Goal: Task Accomplishment & Management: Manage account settings

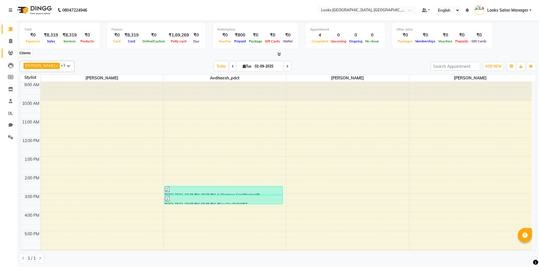
click at [7, 52] on span at bounding box center [11, 53] width 10 height 7
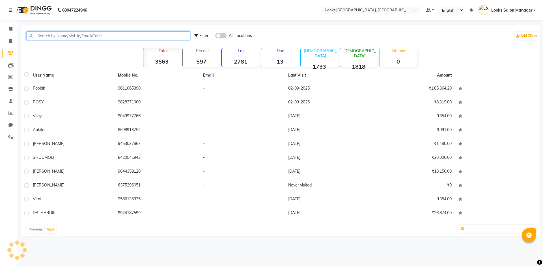
click at [49, 34] on input "text" at bounding box center [108, 35] width 164 height 9
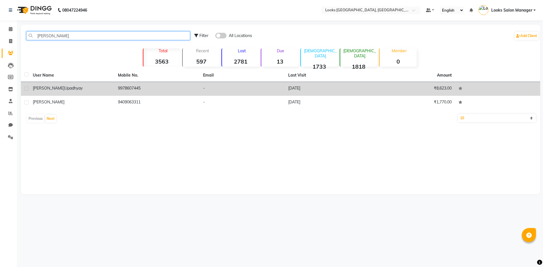
type input "DHAIRY"
click at [297, 91] on td "04-08-2025" at bounding box center [327, 89] width 85 height 14
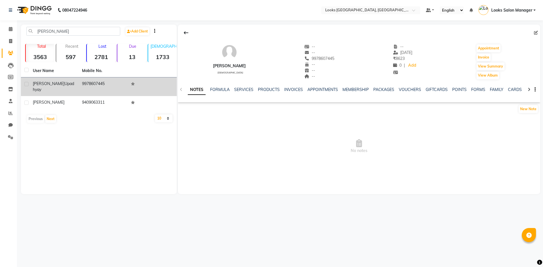
drag, startPoint x: 318, startPoint y: 60, endPoint x: 344, endPoint y: 59, distance: 25.8
click at [344, 59] on div "Dhairy Upadhyay male -- -- 9978607445 -- -- -- -- 04-08-2025 ₹ 8623 0 | Add App…" at bounding box center [359, 59] width 362 height 42
click at [10, 42] on icon at bounding box center [10, 41] width 3 height 4
select select "4460"
select select "service"
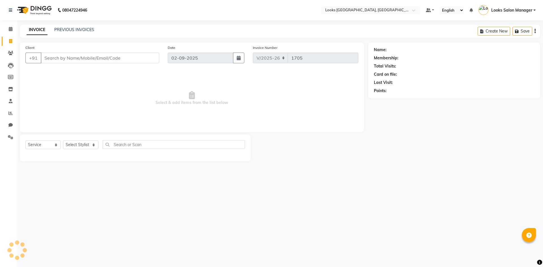
drag, startPoint x: 18, startPoint y: 44, endPoint x: 46, endPoint y: 62, distance: 34.1
type input "9978607445"
select select "1: Object"
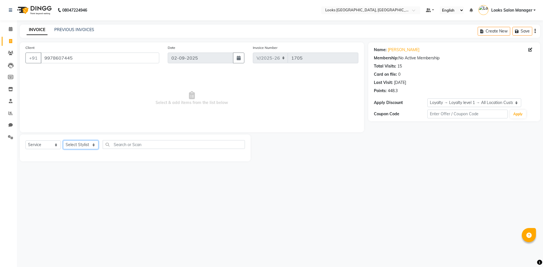
click at [87, 142] on select "Select Stylist Avdhaesh_pdct COUNTER SALES [PERSON_NAME] Looks Salon Manager [P…" at bounding box center [80, 145] width 35 height 9
select select "64711"
click at [63, 141] on select "Select Stylist Avdhaesh_pdct COUNTER SALES [PERSON_NAME] Looks Salon Manager [P…" at bounding box center [80, 145] width 35 height 9
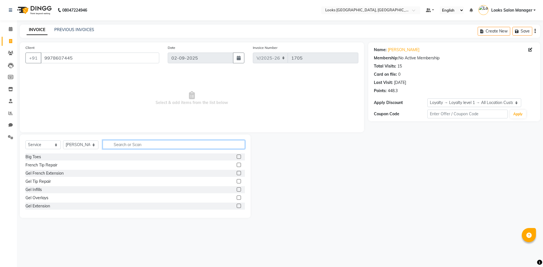
click at [130, 144] on input "text" at bounding box center [174, 144] width 142 height 9
type input "CUT"
click at [237, 165] on label at bounding box center [239, 165] width 4 height 4
click at [237, 165] on input "checkbox" at bounding box center [239, 165] width 4 height 4
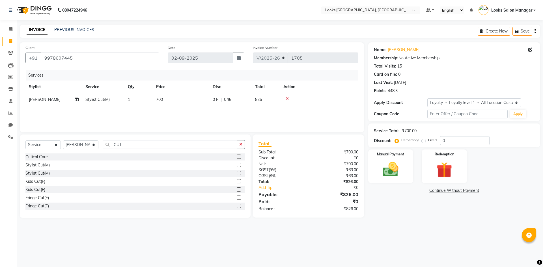
checkbox input "false"
click at [177, 99] on td "700" at bounding box center [181, 99] width 57 height 13
select select "64711"
click at [182, 98] on td "700" at bounding box center [207, 103] width 57 height 21
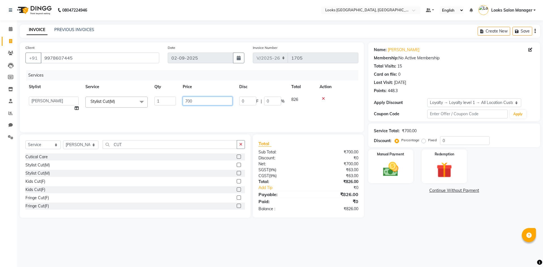
click at [197, 99] on input "700" at bounding box center [208, 101] width 50 height 9
type input "500"
click at [119, 113] on div "Services Stylist Service Qty Price Disc Total Action Avdhaesh_pdct COUNTER SALE…" at bounding box center [191, 98] width 333 height 57
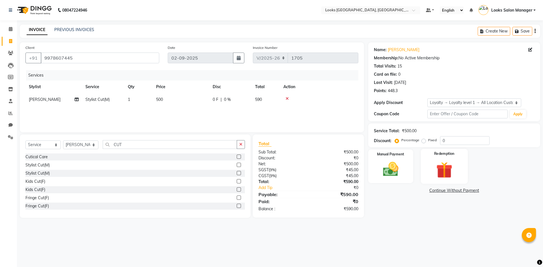
drag, startPoint x: 393, startPoint y: 171, endPoint x: 424, endPoint y: 171, distance: 31.1
click at [394, 171] on img at bounding box center [390, 169] width 25 height 18
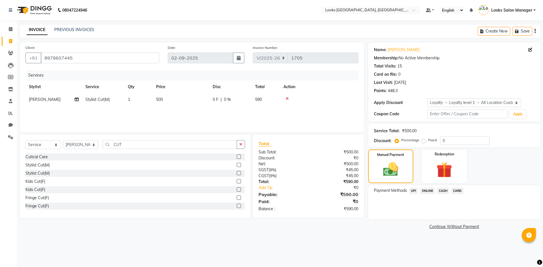
drag, startPoint x: 441, startPoint y: 191, endPoint x: 441, endPoint y: 195, distance: 4.0
click at [441, 191] on span "CASH" at bounding box center [443, 191] width 12 height 7
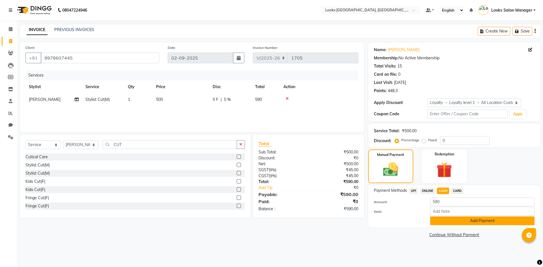
click at [434, 220] on button "Add Payment" at bounding box center [482, 221] width 104 height 9
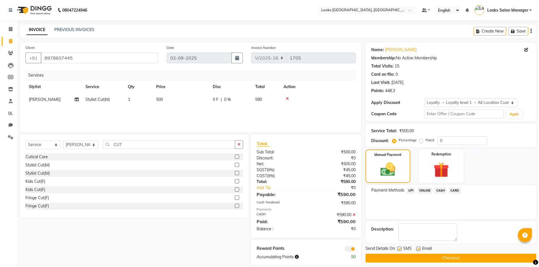
click at [398, 249] on div "Send Details On SMS Email" at bounding box center [450, 249] width 171 height 7
click at [399, 249] on label at bounding box center [399, 249] width 4 height 4
click at [399, 249] on input "checkbox" at bounding box center [399, 249] width 4 height 4
checkbox input "false"
click at [397, 254] on button "Checkout" at bounding box center [450, 258] width 171 height 9
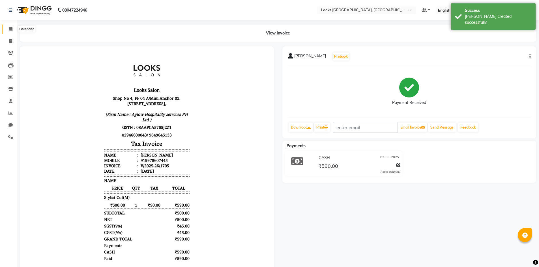
click at [11, 28] on icon at bounding box center [11, 29] width 4 height 4
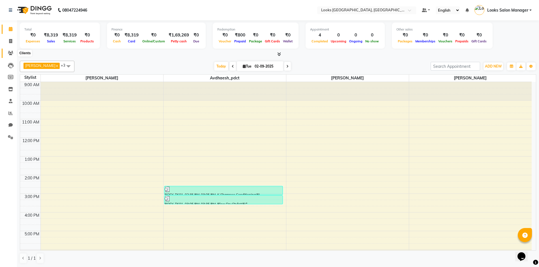
drag, startPoint x: 8, startPoint y: 51, endPoint x: 26, endPoint y: 49, distance: 18.2
click at [8, 51] on icon at bounding box center [10, 53] width 5 height 4
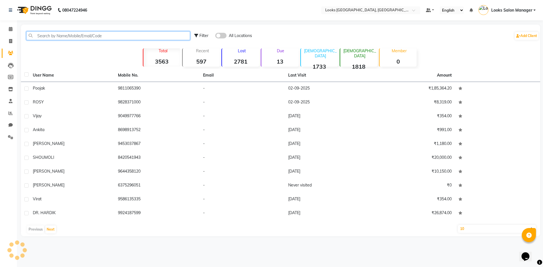
click at [50, 37] on input "text" at bounding box center [108, 35] width 164 height 9
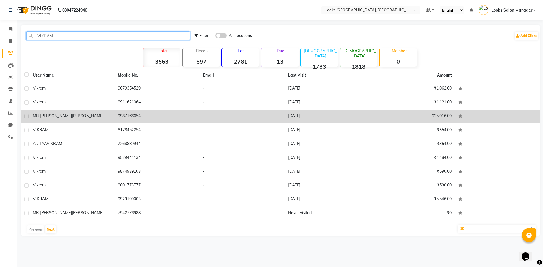
type input "VIKRAM"
click at [145, 113] on td "9987166654" at bounding box center [157, 117] width 85 height 14
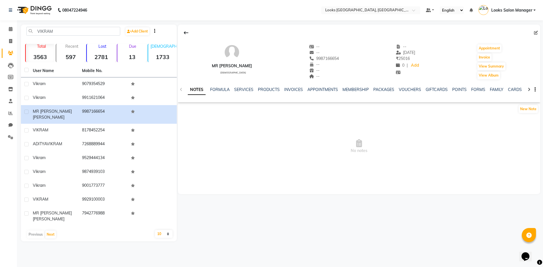
drag, startPoint x: 322, startPoint y: 59, endPoint x: 355, endPoint y: 56, distance: 33.0
click at [355, 56] on div "MR VIKRAM ADITYA SINGH male -- -- 9987166654 Mobile No. -- -- -- -- 17-08-2025 …" at bounding box center [359, 59] width 362 height 42
click at [13, 41] on span at bounding box center [11, 41] width 10 height 7
select select "4460"
select select "service"
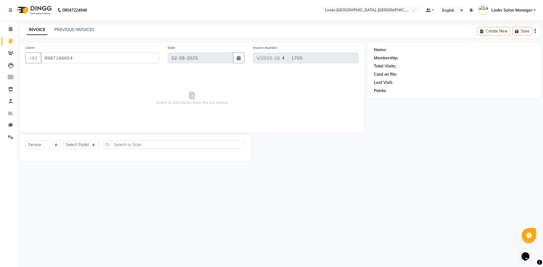
type input "9987166654"
select select "1: Object"
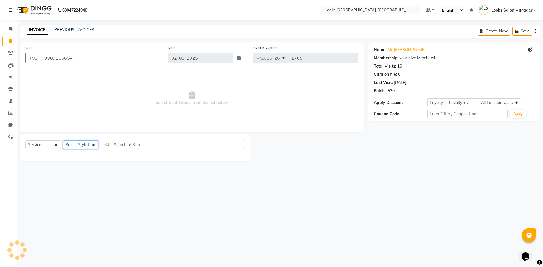
click at [88, 147] on select "Select Stylist Avdhaesh_pdct COUNTER SALES [PERSON_NAME] Looks Salon Manager [P…" at bounding box center [80, 145] width 35 height 9
select select "53491"
click at [63, 141] on select "Select Stylist Avdhaesh_pdct COUNTER SALES [PERSON_NAME] Looks Salon Manager [P…" at bounding box center [80, 145] width 35 height 9
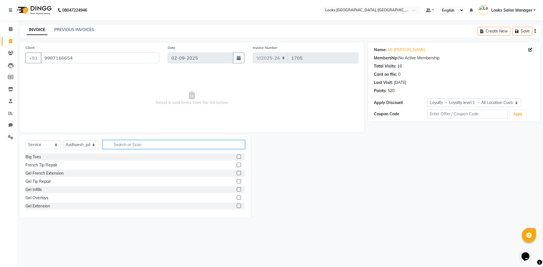
click at [115, 145] on input "text" at bounding box center [174, 144] width 142 height 9
type input "HEAD"
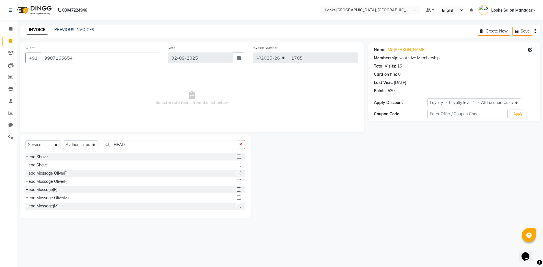
click at [237, 206] on label at bounding box center [239, 206] width 4 height 4
click at [237, 206] on input "checkbox" at bounding box center [239, 206] width 4 height 4
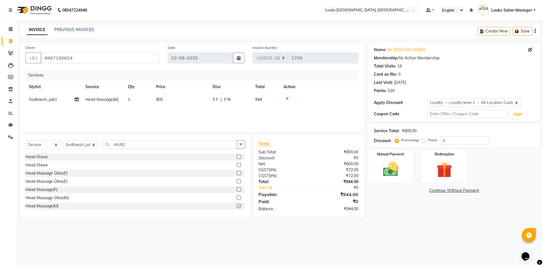
checkbox input "false"
click at [92, 145] on select "Select Stylist Avdhaesh_pdct COUNTER SALES [PERSON_NAME] Looks Salon Manager [P…" at bounding box center [80, 145] width 35 height 9
select select "25215"
click at [63, 141] on select "Select Stylist Avdhaesh_pdct COUNTER SALES [PERSON_NAME] Looks Salon Manager [P…" at bounding box center [80, 145] width 35 height 9
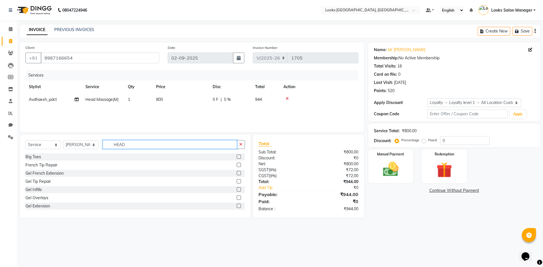
click at [124, 148] on input "HEAD" at bounding box center [170, 144] width 134 height 9
type input "CU"
click at [237, 165] on label at bounding box center [239, 165] width 4 height 4
click at [237, 165] on input "checkbox" at bounding box center [239, 165] width 4 height 4
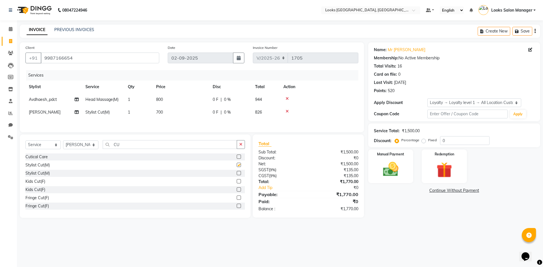
checkbox input "false"
click at [195, 118] on td "700" at bounding box center [181, 112] width 57 height 13
select select "25215"
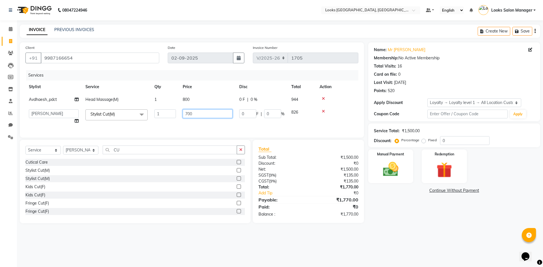
click at [195, 117] on input "700" at bounding box center [208, 113] width 50 height 9
type input "500"
click at [214, 99] on tr "Avdhaesh_pdct Head Massage(M) 1 800 0 F | 0 % 944" at bounding box center [191, 99] width 333 height 13
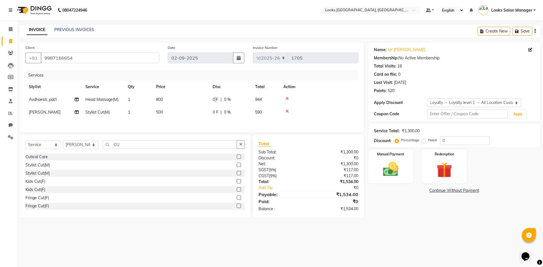
click at [214, 99] on span "0 F" at bounding box center [216, 100] width 6 height 6
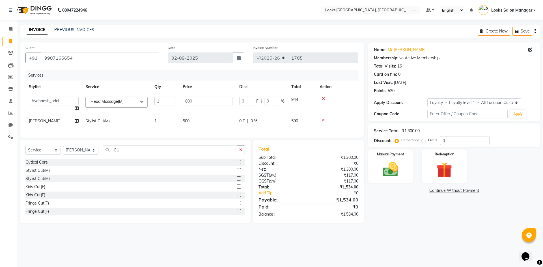
click at [214, 99] on input "800" at bounding box center [208, 101] width 50 height 9
type input "1000"
click at [171, 91] on tr "Stylist Service Qty Price Disc Total Action" at bounding box center [191, 87] width 333 height 13
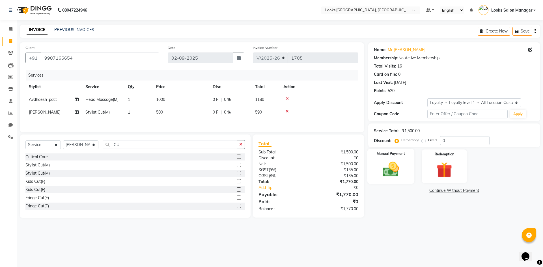
click at [381, 166] on img at bounding box center [391, 169] width 26 height 19
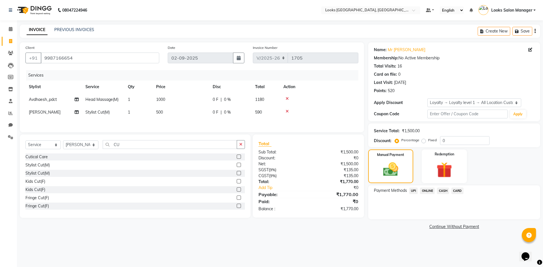
click at [461, 192] on span "CARD" at bounding box center [457, 191] width 12 height 7
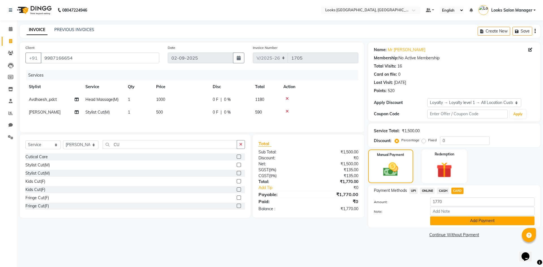
click at [449, 223] on button "Add Payment" at bounding box center [482, 221] width 104 height 9
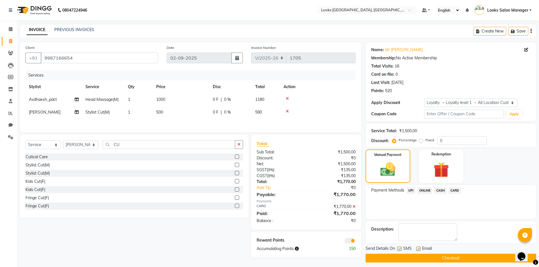
click at [399, 249] on label at bounding box center [399, 249] width 4 height 4
click at [399, 249] on input "checkbox" at bounding box center [399, 249] width 4 height 4
checkbox input "false"
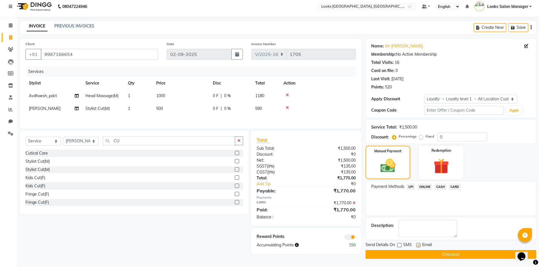
scroll to position [4, 0]
click at [402, 256] on button "Checkout" at bounding box center [450, 254] width 171 height 9
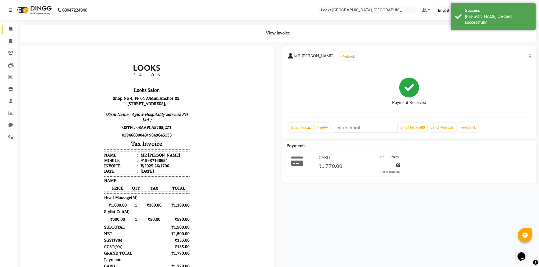
click at [10, 26] on span at bounding box center [11, 29] width 10 height 7
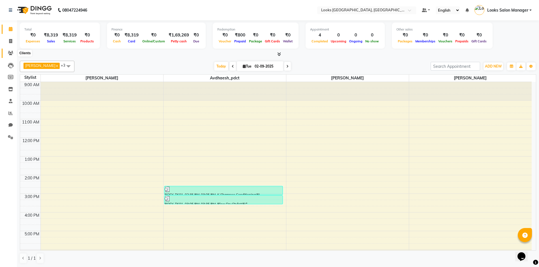
click at [14, 52] on span at bounding box center [11, 53] width 10 height 7
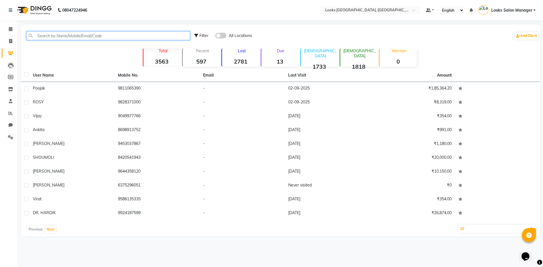
click at [51, 32] on input "text" at bounding box center [108, 35] width 164 height 9
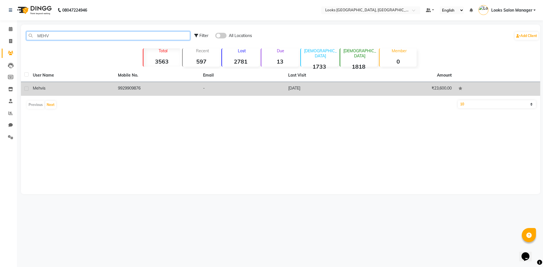
type input "MEHV"
click at [151, 90] on td "9929909876" at bounding box center [157, 89] width 85 height 14
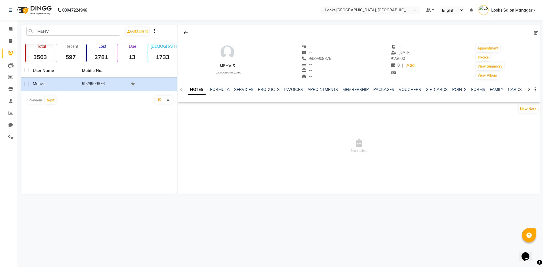
drag, startPoint x: 300, startPoint y: 59, endPoint x: 327, endPoint y: 58, distance: 26.9
click at [327, 58] on div "mehvis [DEMOGRAPHIC_DATA] -- -- [PHONE_NUMBER] Mobile No. -- -- -- -- [DATE] ₹ …" at bounding box center [359, 59] width 362 height 42
copy span "9929909876"
click at [9, 40] on icon at bounding box center [10, 41] width 3 height 4
select select "4460"
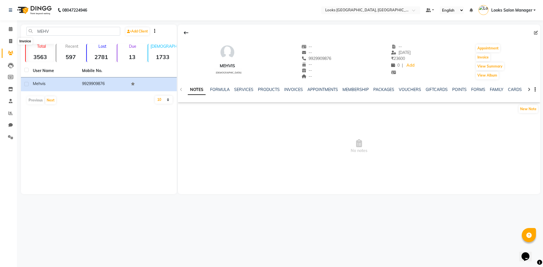
select select "service"
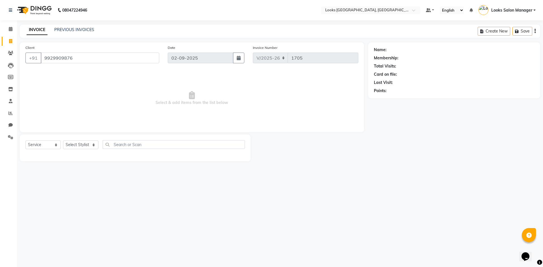
type input "9929909876"
select select "1: Object"
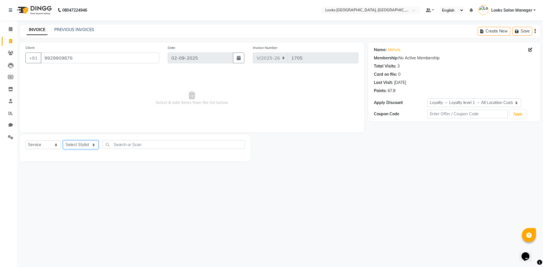
click at [72, 144] on select "Select Stylist Avdhaesh_pdct COUNTER SALES [PERSON_NAME] Looks Salon Manager [P…" at bounding box center [80, 145] width 35 height 9
select select "25215"
click at [63, 141] on select "Select Stylist Avdhaesh_pdct COUNTER SALES [PERSON_NAME] Looks Salon Manager [P…" at bounding box center [80, 145] width 35 height 9
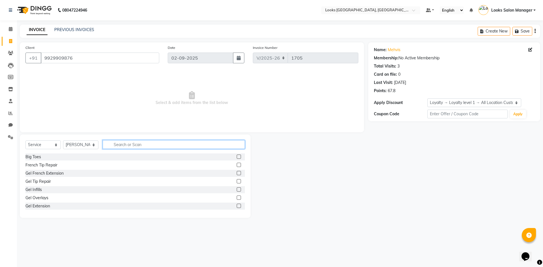
click at [121, 142] on input "text" at bounding box center [174, 144] width 142 height 9
type input "GLOBA"
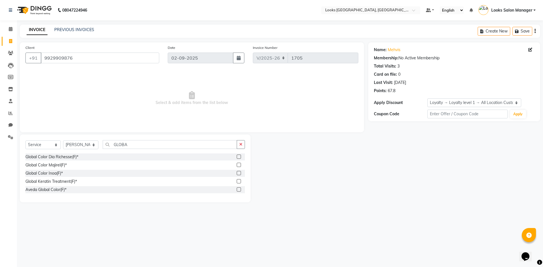
click at [241, 166] on label at bounding box center [239, 165] width 4 height 4
click at [240, 166] on input "checkbox" at bounding box center [239, 165] width 4 height 4
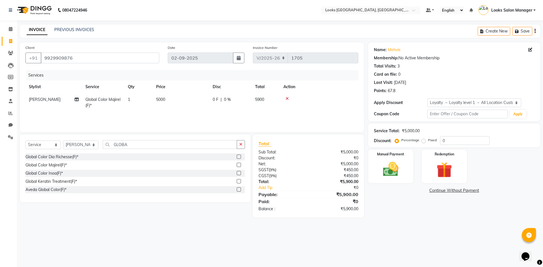
click at [193, 98] on td "5000" at bounding box center [181, 102] width 57 height 19
checkbox input "false"
select select "25215"
click at [193, 98] on input "5000" at bounding box center [208, 101] width 50 height 9
type input "10000"
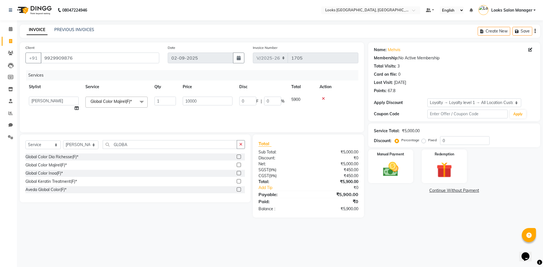
click at [182, 112] on td "10000" at bounding box center [207, 103] width 57 height 21
select select "25215"
click at [120, 145] on input "GLOBA" at bounding box center [170, 144] width 134 height 9
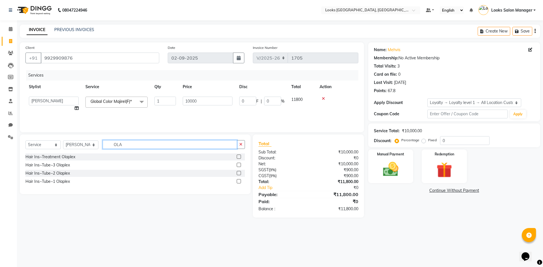
type input "OLA"
click at [238, 182] on label at bounding box center [239, 181] width 4 height 4
click at [238, 182] on input "checkbox" at bounding box center [239, 182] width 4 height 4
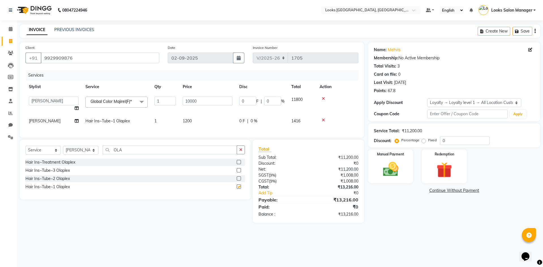
click at [205, 126] on td "1200" at bounding box center [207, 121] width 57 height 13
checkbox input "false"
select select "25215"
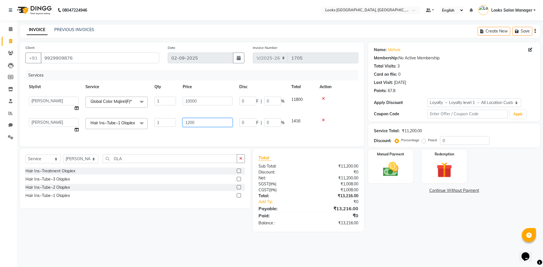
click at [205, 126] on input "1200" at bounding box center [208, 122] width 50 height 9
type input "1500"
click at [202, 136] on div "Services Stylist Service Qty Price Disc Total Action Avdhaesh_pdct COUNTER SALE…" at bounding box center [191, 105] width 333 height 71
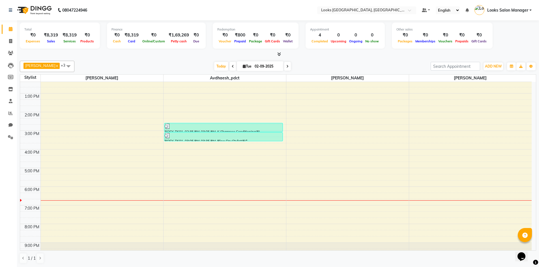
click at [278, 54] on icon at bounding box center [279, 54] width 4 height 4
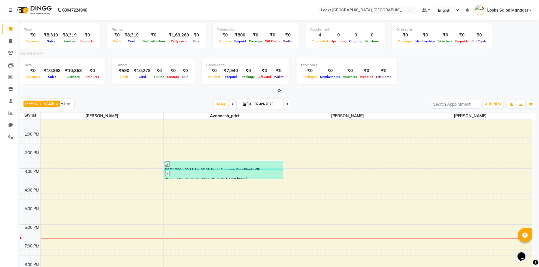
click at [279, 94] on span at bounding box center [278, 91] width 6 height 6
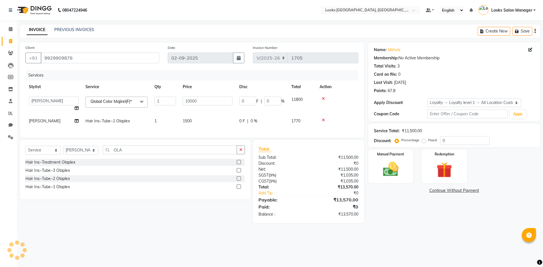
select select "4460"
select select "25215"
select select "service"
select select "25215"
select select "1: Object"
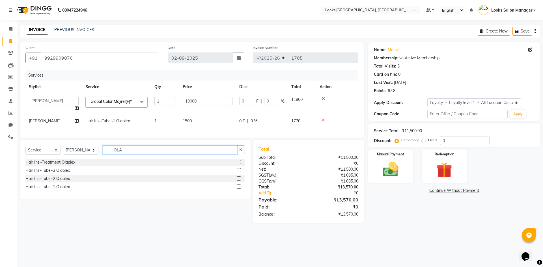
click at [143, 154] on input "OLA" at bounding box center [170, 150] width 134 height 9
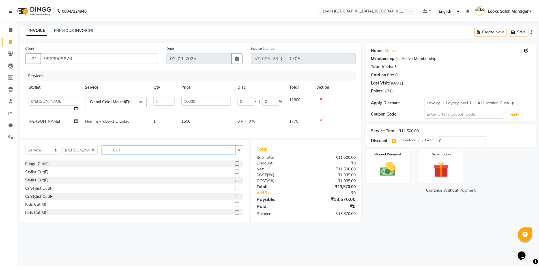
scroll to position [57, 0]
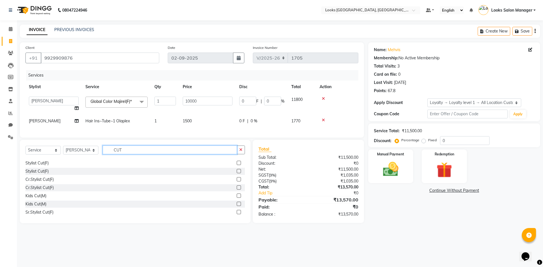
type input "CUT"
click at [237, 173] on label at bounding box center [239, 171] width 4 height 4
click at [237, 173] on input "checkbox" at bounding box center [239, 172] width 4 height 4
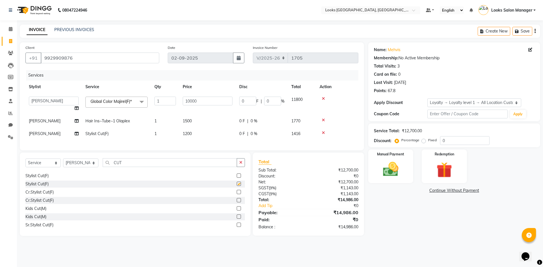
checkbox input "false"
click at [95, 60] on input "9929909876" at bounding box center [100, 58] width 118 height 11
click at [110, 46] on div "Client +91 9929909876" at bounding box center [92, 56] width 142 height 23
click at [105, 60] on input "9929909876" at bounding box center [100, 58] width 118 height 11
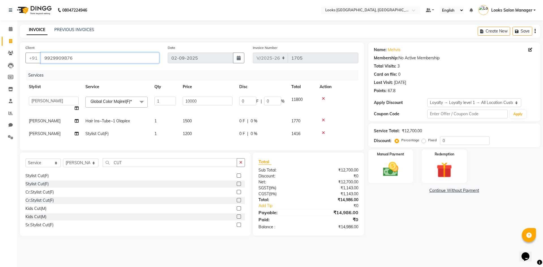
click at [105, 60] on input "9929909876" at bounding box center [100, 58] width 118 height 11
click at [102, 61] on input "Client" at bounding box center [100, 58] width 118 height 11
paste input "9929909876"
type input "9929909876"
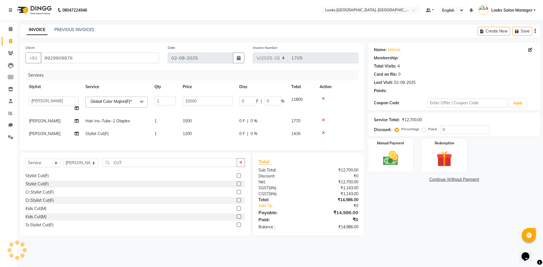
select select "1: Object"
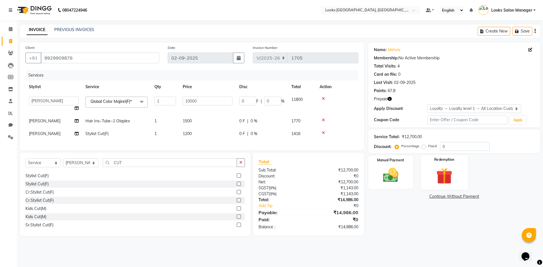
click at [444, 181] on img at bounding box center [444, 176] width 26 height 20
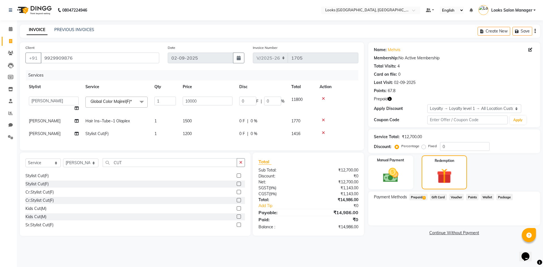
click at [419, 197] on span "Prepaid 1" at bounding box center [418, 197] width 18 height 7
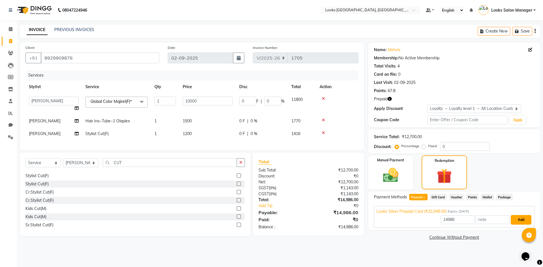
click at [519, 221] on button "Add" at bounding box center [521, 220] width 21 height 10
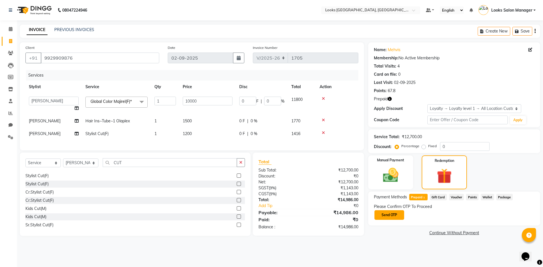
click at [400, 214] on button "Send OTP" at bounding box center [389, 215] width 30 height 10
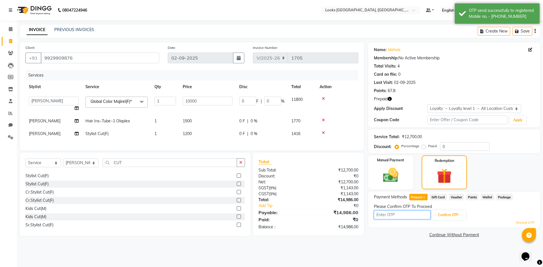
click at [394, 213] on input "text" at bounding box center [402, 215] width 57 height 9
type input "1124"
click at [441, 215] on button "Confirm OTP" at bounding box center [448, 215] width 35 height 10
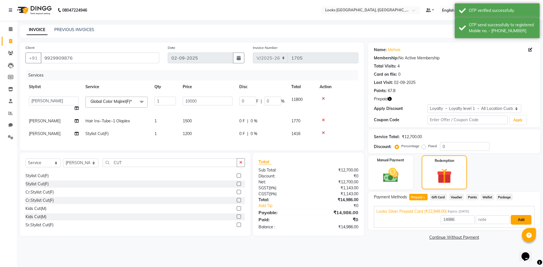
click at [516, 220] on button "Add" at bounding box center [521, 220] width 21 height 10
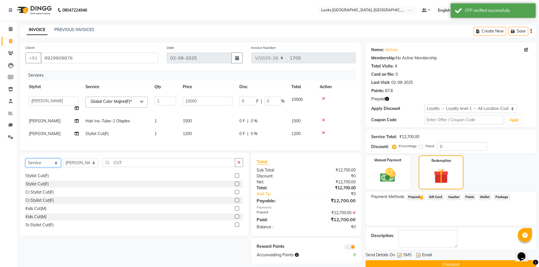
click at [37, 164] on select "Select Service Product Membership Package Voucher Prepaid Gift Card" at bounding box center [42, 163] width 35 height 9
select select "product"
click at [25, 163] on select "Select Service Product Membership Package Voucher Prepaid Gift Card" at bounding box center [42, 163] width 35 height 9
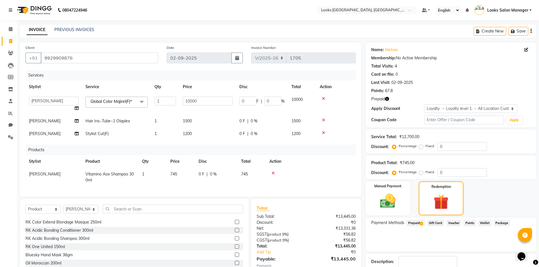
click at [174, 173] on span "745" at bounding box center [173, 174] width 7 height 5
select select "25215"
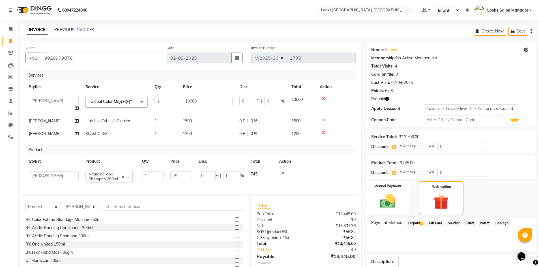
type input "790"
click at [167, 183] on td "790" at bounding box center [181, 176] width 28 height 16
select select "25215"
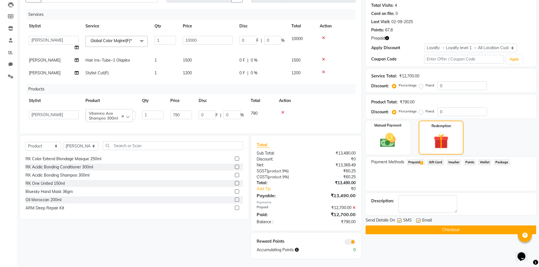
scroll to position [65, 0]
click at [399, 142] on img at bounding box center [388, 140] width 26 height 18
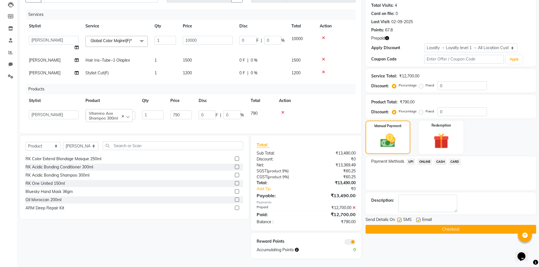
click at [457, 159] on span "CARD" at bounding box center [455, 162] width 12 height 7
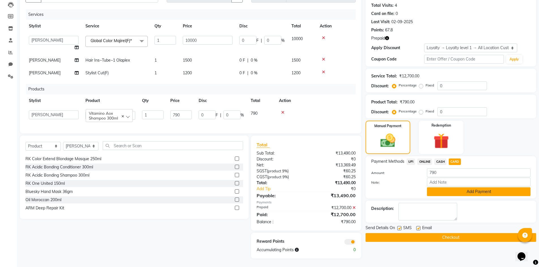
click at [437, 191] on button "Add Payment" at bounding box center [479, 191] width 104 height 9
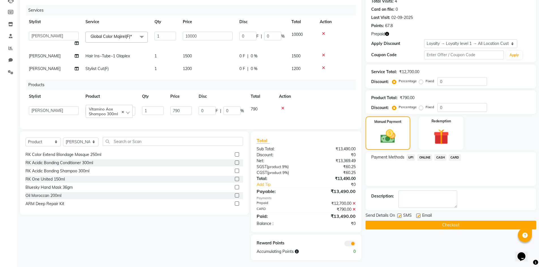
click at [400, 217] on label at bounding box center [399, 216] width 4 height 4
click at [400, 217] on input "checkbox" at bounding box center [399, 216] width 4 height 4
checkbox input "false"
click at [394, 223] on button "Checkout" at bounding box center [450, 225] width 171 height 9
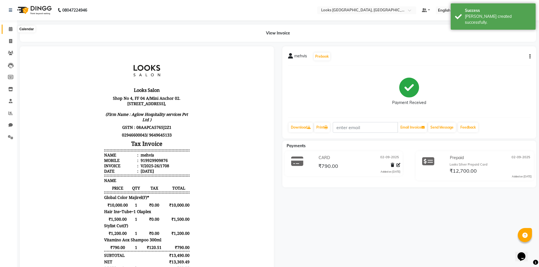
click at [14, 27] on span at bounding box center [11, 29] width 10 height 7
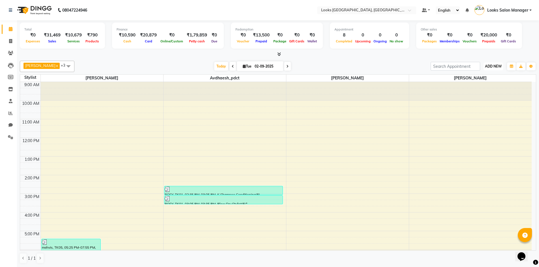
click at [487, 67] on span "ADD NEW" at bounding box center [493, 66] width 17 height 4
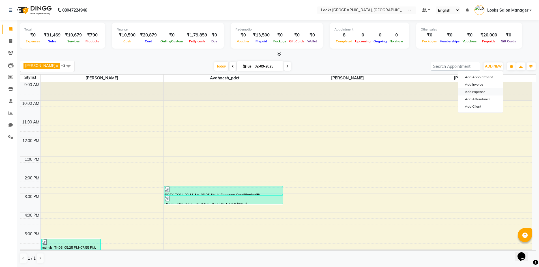
click at [471, 89] on link "Add Expense" at bounding box center [480, 91] width 45 height 7
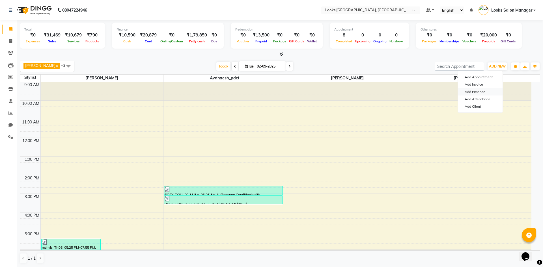
select select "1"
select select "3277"
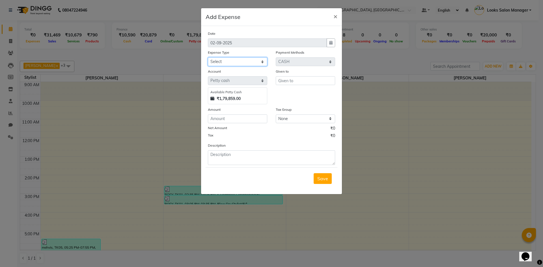
click at [230, 61] on select "Select Bank Deposit Blinkit Cash Handover CLIENT Client ordered food Client Ref…" at bounding box center [237, 61] width 59 height 9
select select "24076"
click at [208, 57] on select "Select Bank Deposit Blinkit Cash Handover CLIENT Client ordered food Client Ref…" at bounding box center [237, 61] width 59 height 9
click at [302, 84] on input "text" at bounding box center [305, 80] width 59 height 9
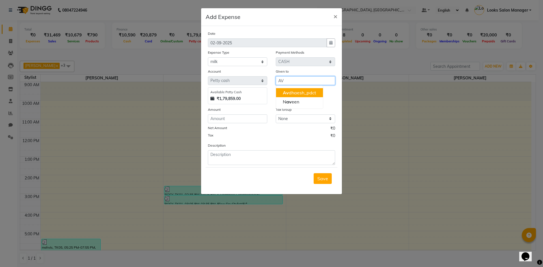
click at [292, 94] on ngb-highlight "Av dhaesh_pdct" at bounding box center [299, 93] width 33 height 6
type input "Avdhaesh_pdct"
click at [249, 113] on div "Amount" at bounding box center [237, 111] width 59 height 8
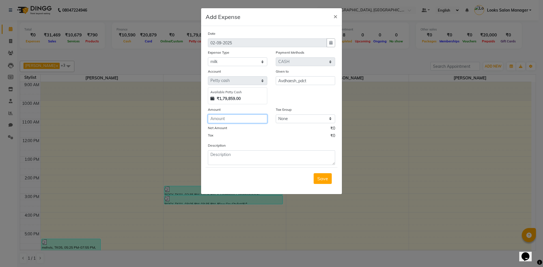
click at [238, 119] on input "number" at bounding box center [237, 119] width 59 height 9
type input "112"
click at [232, 154] on textarea at bounding box center [271, 157] width 127 height 15
type textarea "MILK YESTERDAY AND TODAY"
click at [319, 177] on span "Save" at bounding box center [322, 179] width 11 height 6
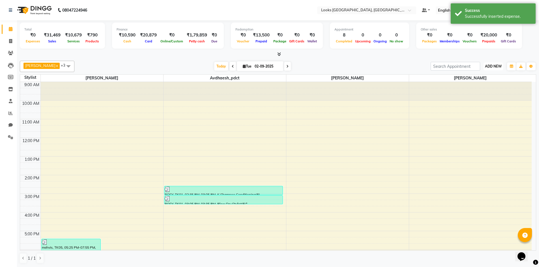
click at [488, 66] on span "ADD NEW" at bounding box center [493, 66] width 17 height 4
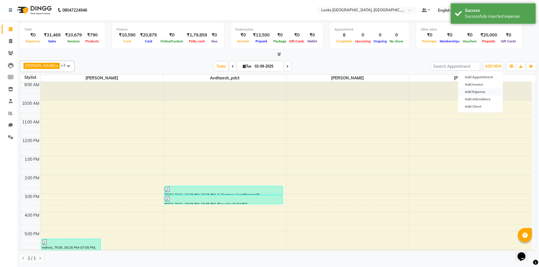
click at [476, 89] on link "Add Expense" at bounding box center [480, 91] width 45 height 7
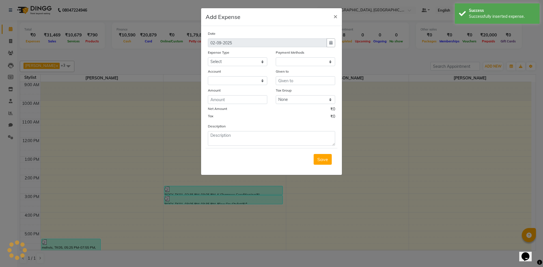
select select "1"
select select "3277"
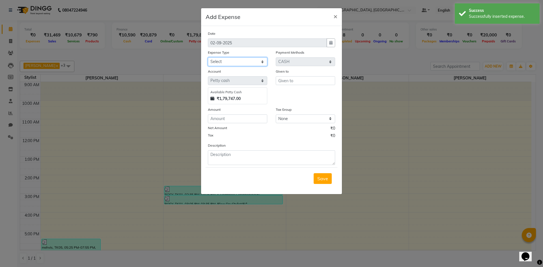
click at [256, 64] on select "Select Bank Deposit Blinkit Cash Handover CLIENT Client ordered food Client Ref…" at bounding box center [237, 61] width 59 height 9
select select "24169"
click at [208, 57] on select "Select Bank Deposit Blinkit Cash Handover CLIENT Client ordered food Client Ref…" at bounding box center [237, 61] width 59 height 9
click at [296, 79] on input "text" at bounding box center [305, 80] width 59 height 9
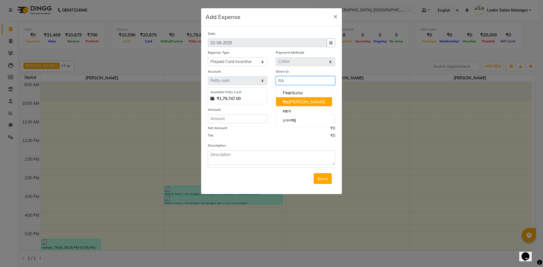
click at [287, 100] on span "Ra" at bounding box center [286, 102] width 6 height 6
type input "[PERSON_NAME]"
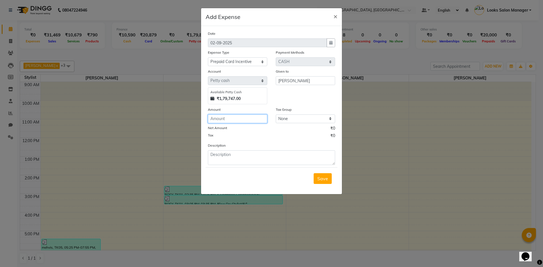
click at [243, 115] on input "number" at bounding box center [237, 119] width 59 height 9
type input "200"
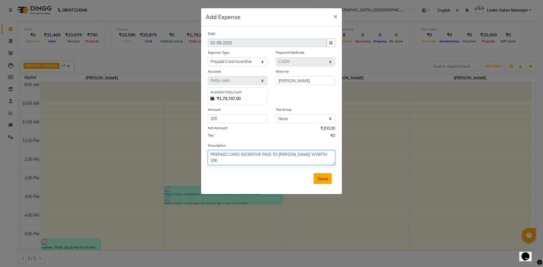
type textarea "PREPAID CARD INCENTIVE PAID TO MR. RAJAN WORTH 20K"
click at [316, 180] on button "Save" at bounding box center [323, 178] width 18 height 11
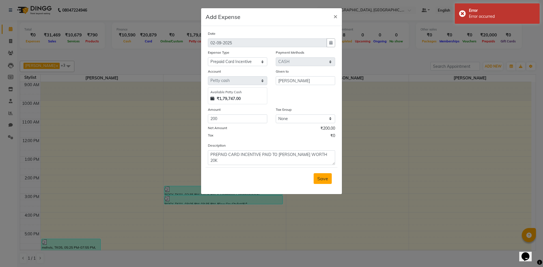
click at [318, 179] on span "Save" at bounding box center [322, 179] width 11 height 6
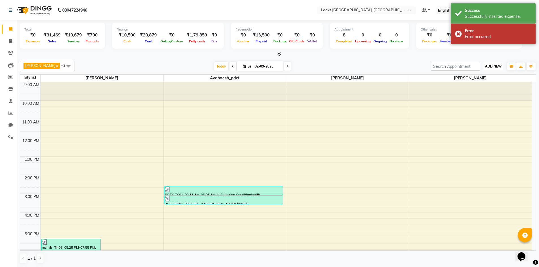
click at [485, 64] on span "ADD NEW" at bounding box center [493, 66] width 17 height 4
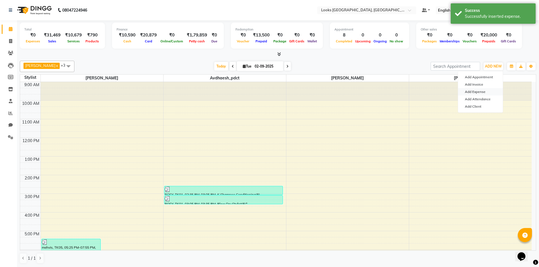
click at [474, 91] on link "Add Expense" at bounding box center [480, 91] width 45 height 7
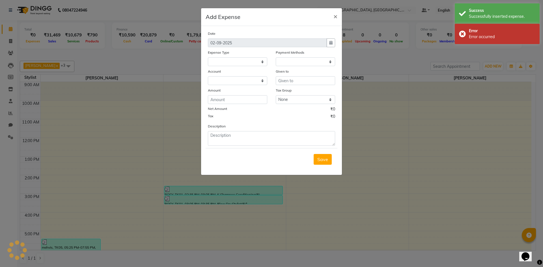
select select
select select "1"
select select "3277"
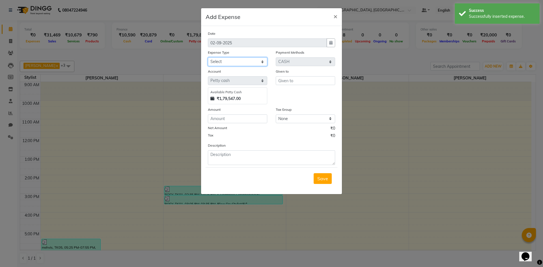
click at [251, 64] on select "Select Bank Deposit Blinkit Cash Handover CLIENT Client ordered food Client Ref…" at bounding box center [237, 61] width 59 height 9
select select "19910"
click at [208, 57] on select "Select Bank Deposit Blinkit Cash Handover CLIENT Client ordered food Client Ref…" at bounding box center [237, 61] width 59 height 9
click at [289, 81] on input "text" at bounding box center [305, 80] width 59 height 9
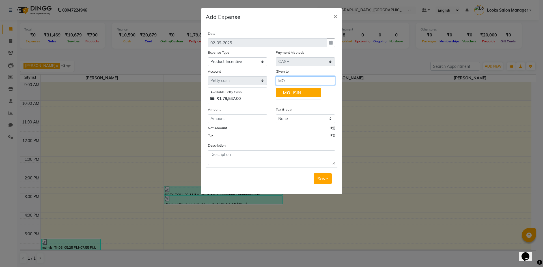
click at [287, 94] on span "MO" at bounding box center [287, 93] width 8 height 6
type input "[PERSON_NAME]"
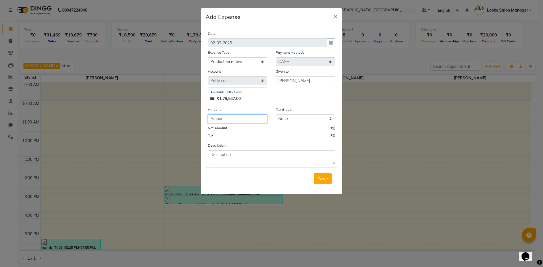
click at [256, 118] on input "number" at bounding box center [237, 119] width 59 height 9
type input "31"
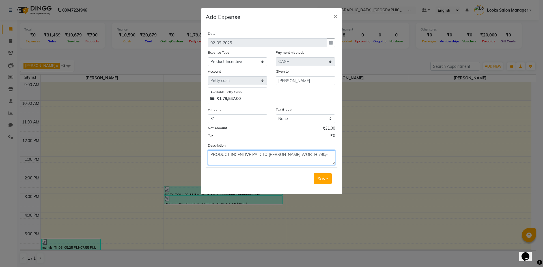
type textarea "PRODUCT INCENTIVE PAID TO MR. MOHSIN WORTH 790/-"
click at [319, 171] on div "Save" at bounding box center [272, 178] width 132 height 22
click at [319, 180] on span "Save" at bounding box center [322, 179] width 11 height 6
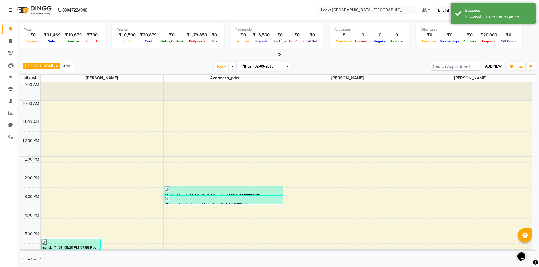
click at [491, 67] on span "ADD NEW" at bounding box center [493, 66] width 17 height 4
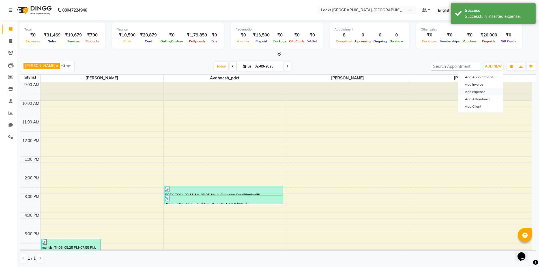
click at [471, 92] on link "Add Expense" at bounding box center [480, 91] width 45 height 7
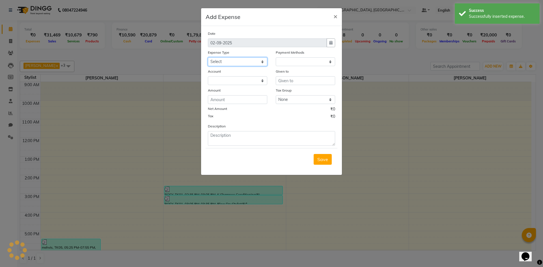
click at [262, 63] on select "Select Bank Deposit Blinkit Cash Handover CLIENT Client ordered food Client Ref…" at bounding box center [237, 61] width 59 height 9
select select "1"
select select "3277"
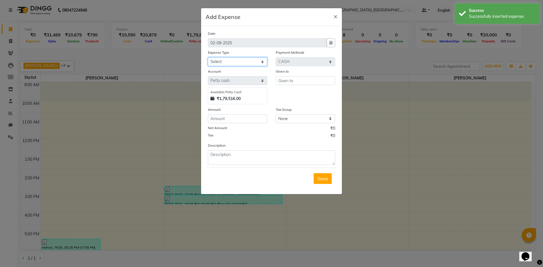
select select "24170"
click at [208, 57] on select "Select Bank Deposit Blinkit Cash Handover CLIENT Client ordered food Client Ref…" at bounding box center [237, 61] width 59 height 9
click at [293, 84] on input "text" at bounding box center [305, 80] width 59 height 9
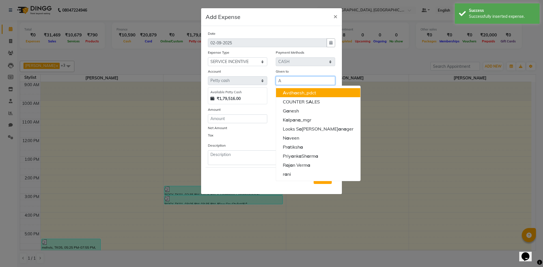
click at [295, 94] on span "a" at bounding box center [295, 93] width 3 height 6
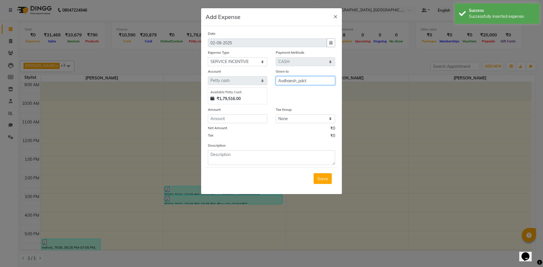
type input "Avdhaesh_pdct"
click at [245, 115] on input "number" at bounding box center [237, 119] width 59 height 9
type input "50"
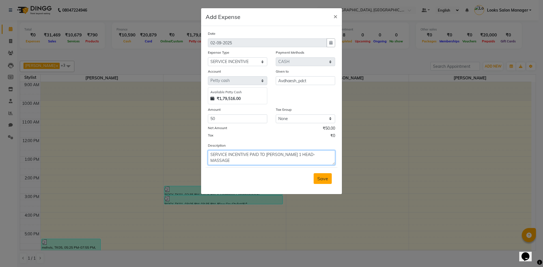
type textarea "SERVICE INCENTIVE PAID TO MR. AVDHESH 1 HEAD-MASSAGE"
click at [317, 183] on button "Save" at bounding box center [323, 178] width 18 height 11
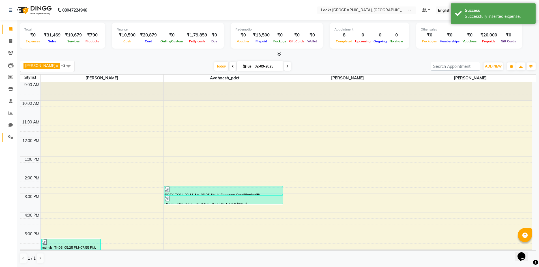
click at [9, 141] on link "Settings" at bounding box center [9, 137] width 14 height 9
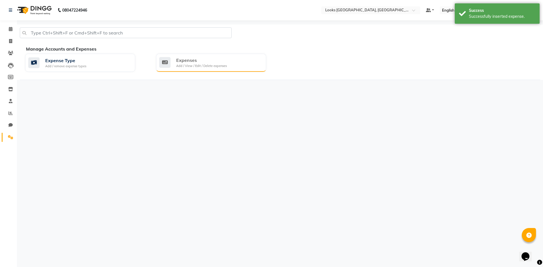
click at [192, 60] on div "Expenses" at bounding box center [201, 60] width 51 height 7
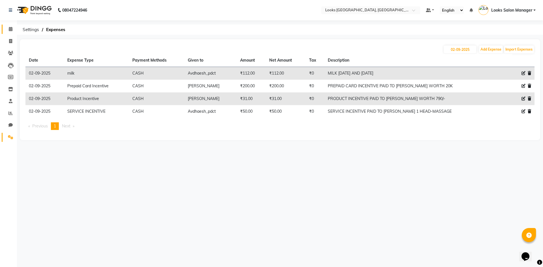
click at [12, 28] on icon at bounding box center [11, 29] width 4 height 4
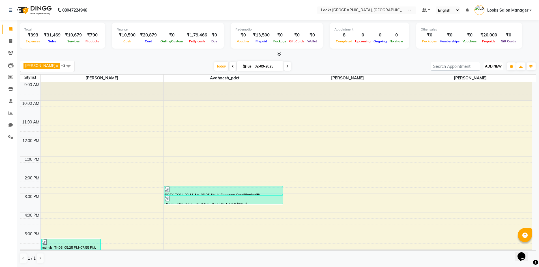
click at [493, 68] on button "ADD NEW Toggle Dropdown" at bounding box center [493, 66] width 20 height 8
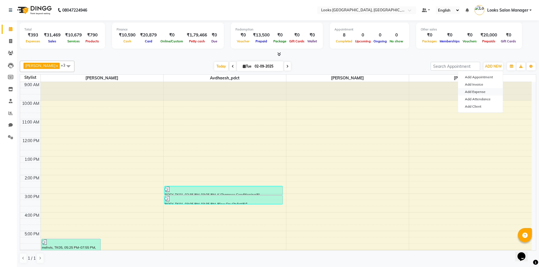
click at [471, 91] on link "Add Expense" at bounding box center [480, 91] width 45 height 7
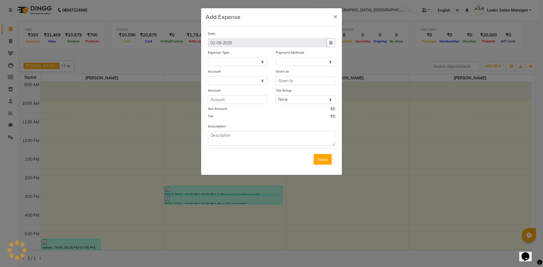
select select
select select "1"
select select "3277"
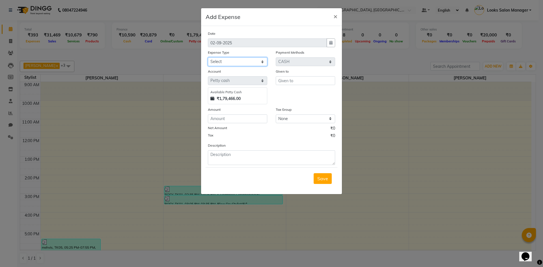
click at [255, 64] on select "Select Bank Deposit Blinkit Cash Handover CLIENT Client ordered food Client Ref…" at bounding box center [237, 61] width 59 height 9
select select "24070"
click at [208, 57] on select "Select Bank Deposit Blinkit Cash Handover CLIENT Client ordered food Client Ref…" at bounding box center [237, 61] width 59 height 9
click at [307, 80] on input "text" at bounding box center [305, 80] width 59 height 9
type input "MOHSIN & AVDHESH"
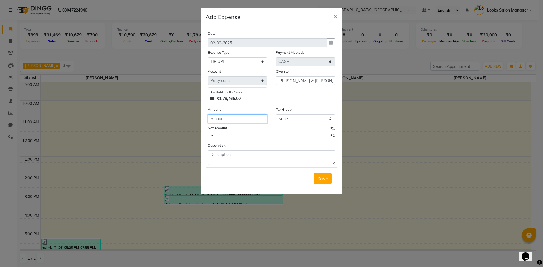
click at [252, 122] on input "number" at bounding box center [237, 119] width 59 height 9
type input "230"
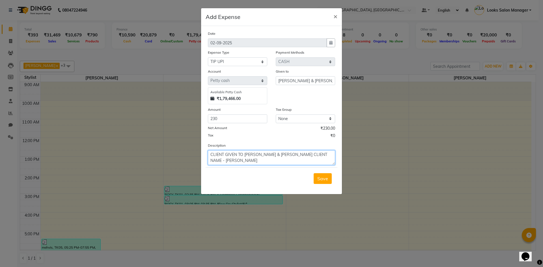
type textarea "CLIENT GIVEN TO TIP MOHSIN & AVDHESH CLIENT NAME - VIKRAM ADITYA"
click at [320, 172] on div "Save" at bounding box center [272, 178] width 132 height 22
click at [325, 181] on span "Save" at bounding box center [322, 179] width 11 height 6
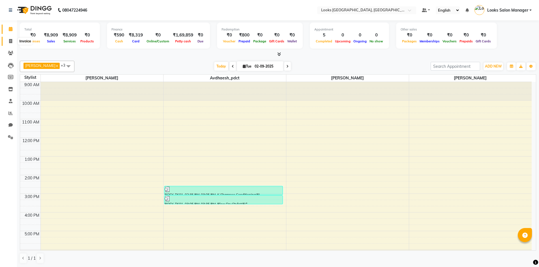
click at [11, 40] on icon at bounding box center [10, 41] width 3 height 4
select select "service"
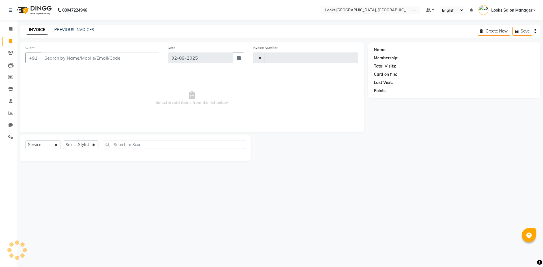
type input "1707"
select select "4460"
click at [46, 61] on input "Client" at bounding box center [100, 58] width 118 height 11
paste input "9929909876"
type input "9929909876"
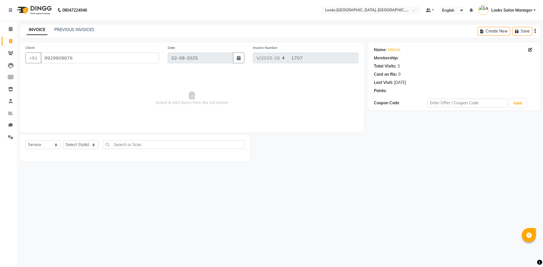
select select "1: Object"
click at [52, 145] on select "Select Service Product Membership Package Voucher Prepaid Gift Card" at bounding box center [42, 145] width 35 height 9
select select "P"
click at [25, 141] on select "Select Service Product Membership Package Voucher Prepaid Gift Card" at bounding box center [42, 145] width 35 height 9
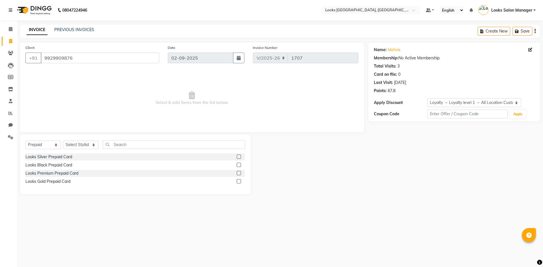
click at [238, 157] on label at bounding box center [239, 157] width 4 height 4
click at [238, 157] on input "checkbox" at bounding box center [239, 157] width 4 height 4
checkbox input "false"
click at [91, 148] on select "Select Stylist Avdhaesh_pdct COUNTER SALES [PERSON_NAME] Looks Salon Manager [P…" at bounding box center [80, 145] width 35 height 9
select select "33002"
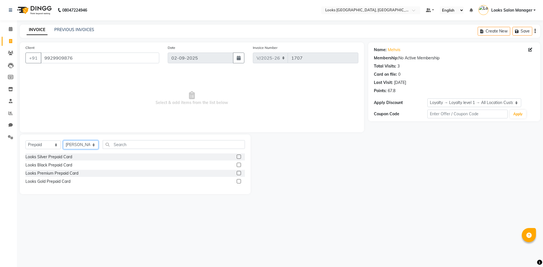
click at [63, 141] on select "Select Stylist Avdhaesh_pdct COUNTER SALES [PERSON_NAME] Looks Salon Manager [P…" at bounding box center [80, 145] width 35 height 9
click at [238, 157] on label at bounding box center [239, 157] width 4 height 4
click at [238, 157] on input "checkbox" at bounding box center [239, 157] width 4 height 4
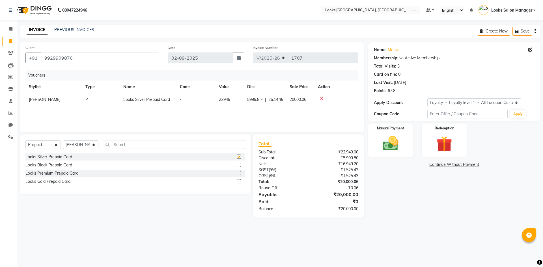
checkbox input "false"
click at [46, 146] on select "Select Service Product Membership Package Voucher Prepaid Gift Card" at bounding box center [42, 145] width 35 height 9
select select "product"
click at [25, 141] on select "Select Service Product Membership Package Voucher Prepaid Gift Card" at bounding box center [42, 145] width 35 height 9
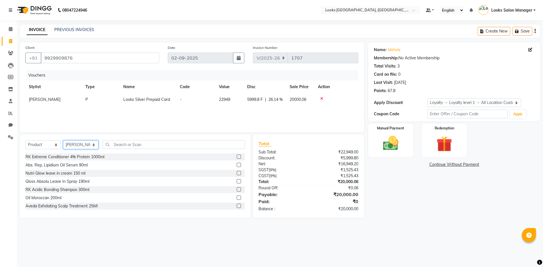
click at [71, 145] on select "Select Stylist Avdhaesh_pdct COUNTER SALES [PERSON_NAME] Looks Salon Manager [P…" at bounding box center [80, 145] width 35 height 9
select select "25215"
click at [63, 141] on select "Select Stylist Avdhaesh_pdct COUNTER SALES [PERSON_NAME] Looks Salon Manager [P…" at bounding box center [80, 145] width 35 height 9
click at [168, 142] on input "text" at bounding box center [174, 144] width 142 height 9
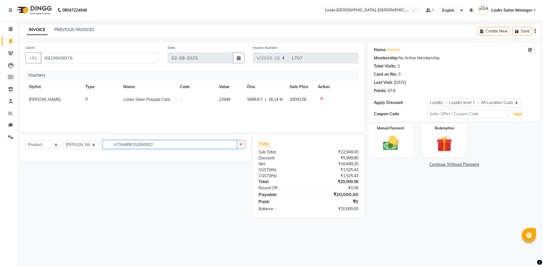
type input "VITAM8901526509225"
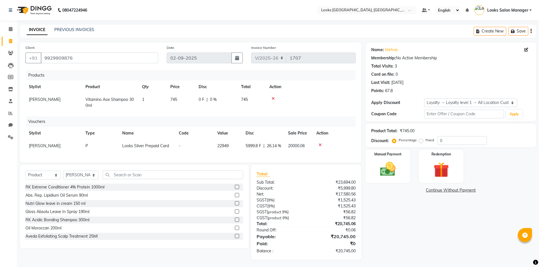
click at [183, 102] on td "745" at bounding box center [181, 102] width 28 height 19
select select "25215"
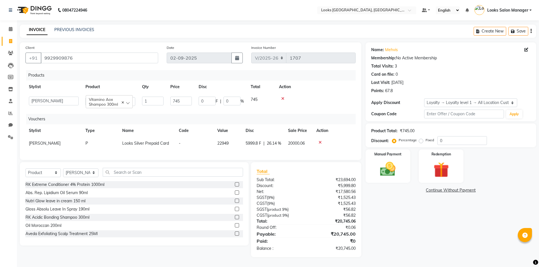
click at [183, 102] on input "745" at bounding box center [180, 101] width 21 height 9
type input "790"
click at [163, 111] on div "Products Stylist Product Qty Price Disc Total Action Avdhaesh_pdct COUNTER SALE…" at bounding box center [190, 112] width 330 height 84
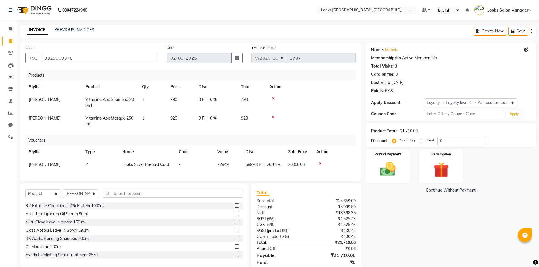
click at [180, 115] on td "920" at bounding box center [181, 121] width 28 height 19
select select "25215"
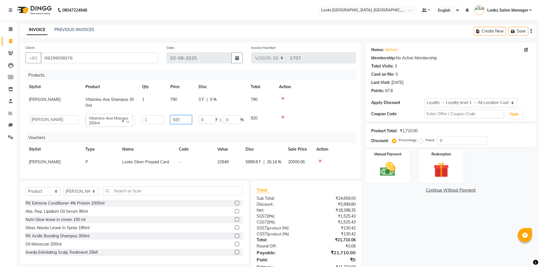
click at [182, 119] on input "920" at bounding box center [180, 119] width 21 height 9
type input "990"
click at [167, 128] on td "990" at bounding box center [181, 120] width 28 height 16
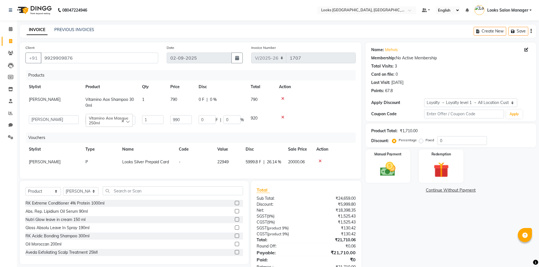
select select "25215"
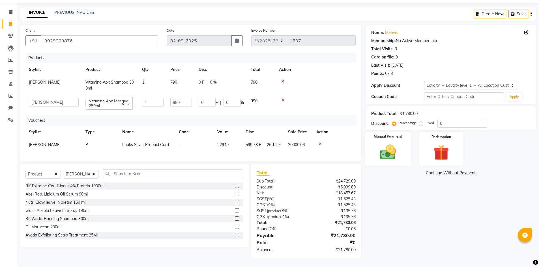
click at [386, 144] on img at bounding box center [388, 152] width 26 height 18
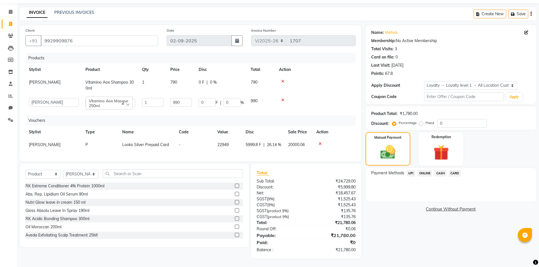
click at [282, 98] on icon at bounding box center [282, 100] width 3 height 4
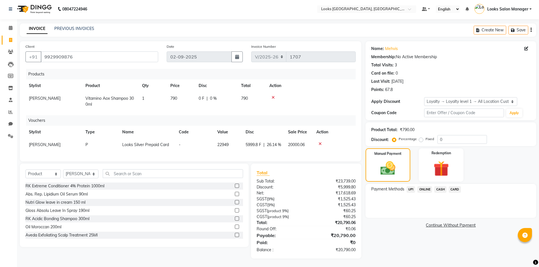
scroll to position [11, 0]
click at [439, 186] on span "CASH" at bounding box center [440, 189] width 12 height 7
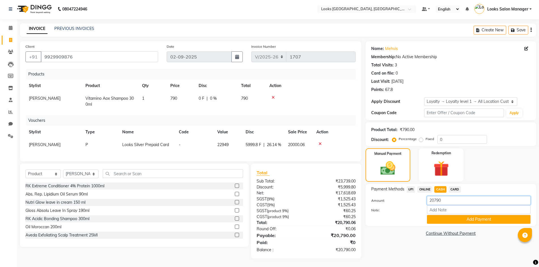
click at [438, 196] on input "20790" at bounding box center [479, 200] width 104 height 9
type input "10000"
click at [434, 215] on button "Add Payment" at bounding box center [479, 219] width 104 height 9
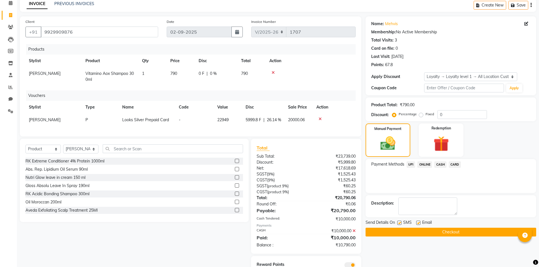
scroll to position [59, 0]
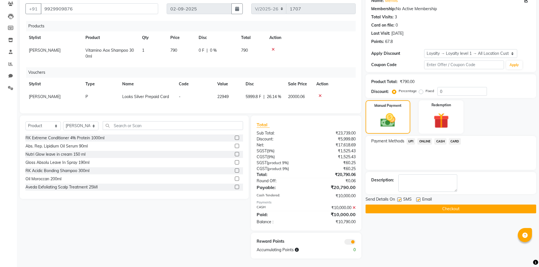
click at [454, 138] on span "CARD" at bounding box center [455, 141] width 12 height 7
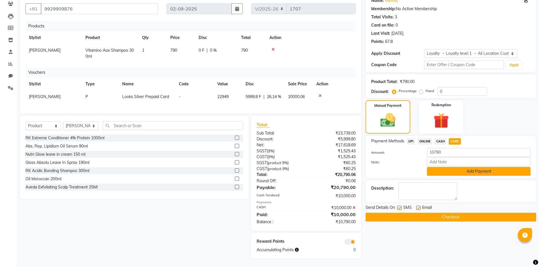
click at [435, 167] on button "Add Payment" at bounding box center [479, 171] width 104 height 9
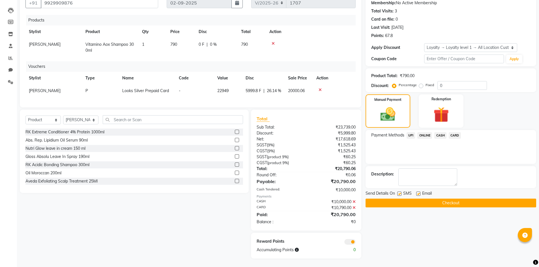
scroll to position [65, 0]
click at [274, 42] on icon at bounding box center [272, 44] width 3 height 4
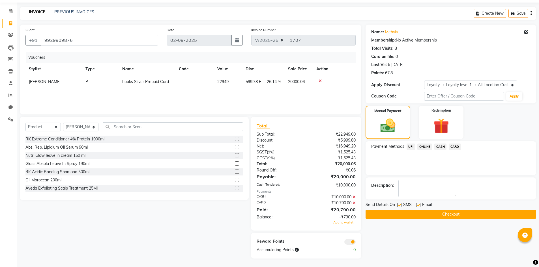
click at [354, 202] on icon at bounding box center [353, 203] width 3 height 4
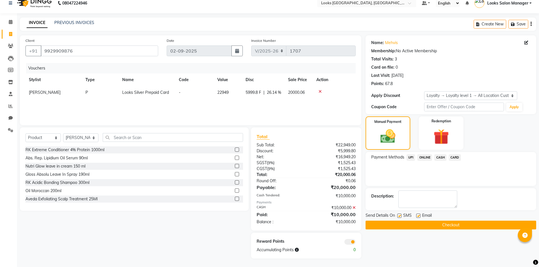
click at [453, 159] on span "CARD" at bounding box center [455, 157] width 12 height 7
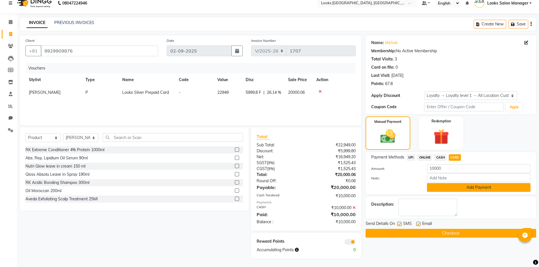
click at [434, 188] on button "Add Payment" at bounding box center [479, 187] width 104 height 9
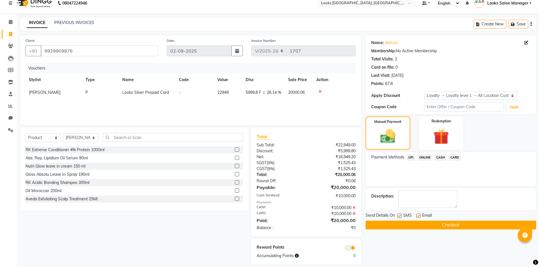
click at [399, 224] on button "Checkout" at bounding box center [450, 225] width 171 height 9
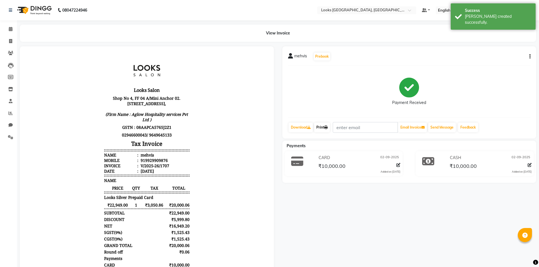
click at [326, 129] on link "Print" at bounding box center [322, 128] width 16 height 10
